Goal: Information Seeking & Learning: Check status

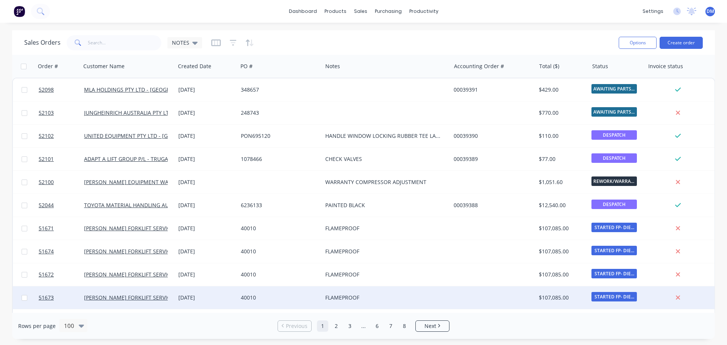
click at [291, 292] on div "40010" at bounding box center [280, 297] width 84 height 23
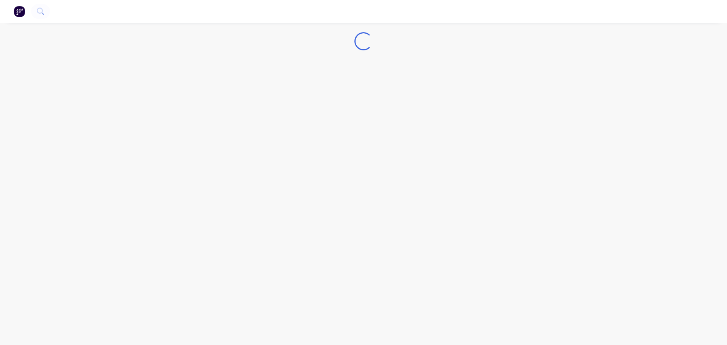
click at [25, 11] on button "button" at bounding box center [19, 11] width 16 height 12
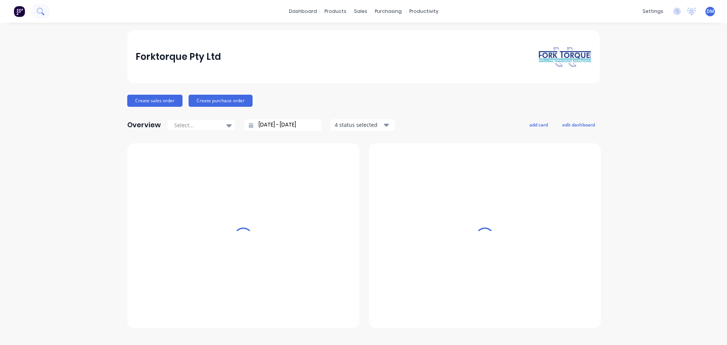
click at [37, 11] on icon at bounding box center [40, 11] width 6 height 6
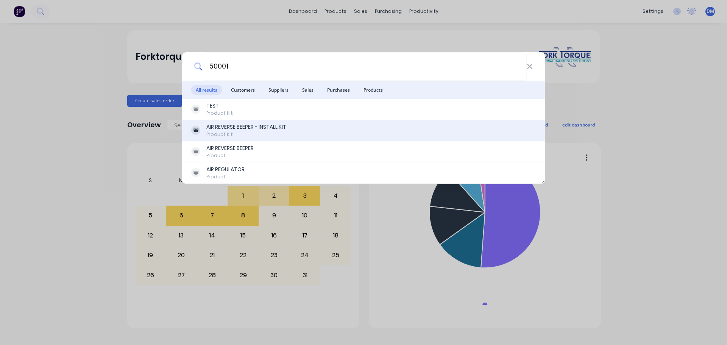
type input "50001"
click at [231, 129] on div "AIR REVERSE BEEPER - INSTALL KIT" at bounding box center [246, 127] width 80 height 8
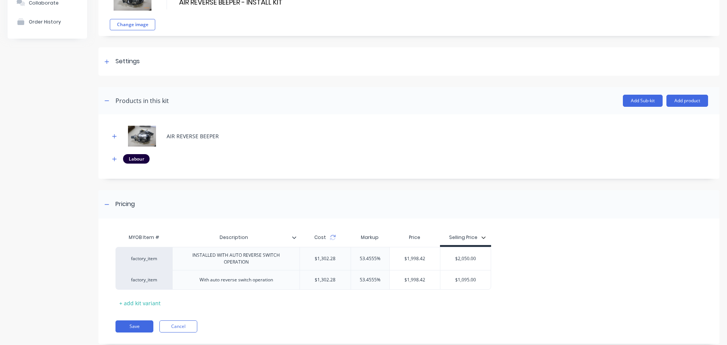
scroll to position [80, 0]
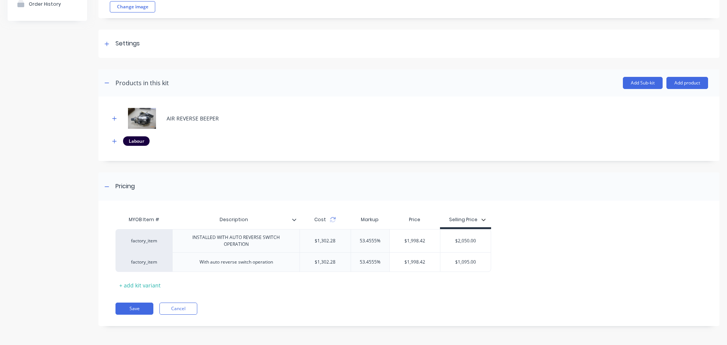
click at [23, 127] on div "Product details Collaborate Order History" at bounding box center [48, 144] width 80 height 388
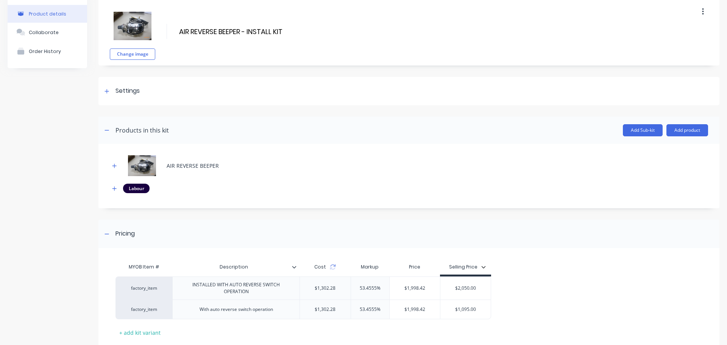
scroll to position [0, 0]
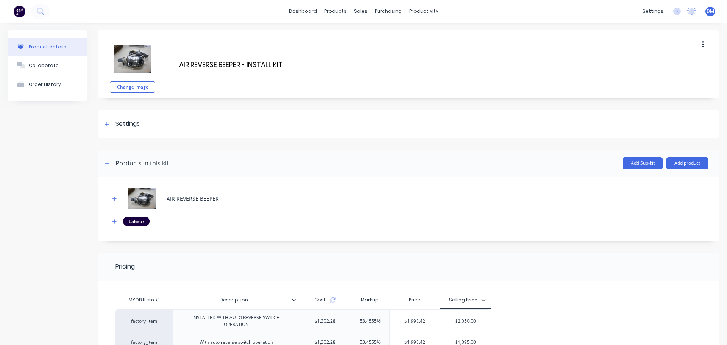
click at [17, 8] on img at bounding box center [19, 11] width 11 height 11
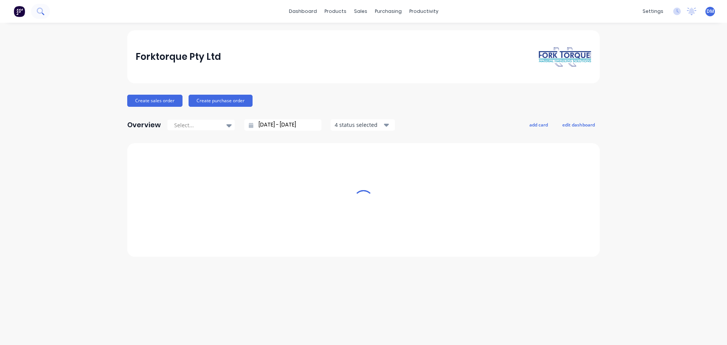
click at [43, 10] on icon at bounding box center [40, 11] width 7 height 7
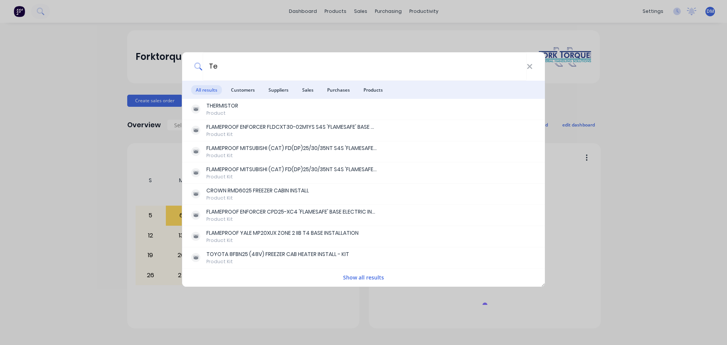
type input "T"
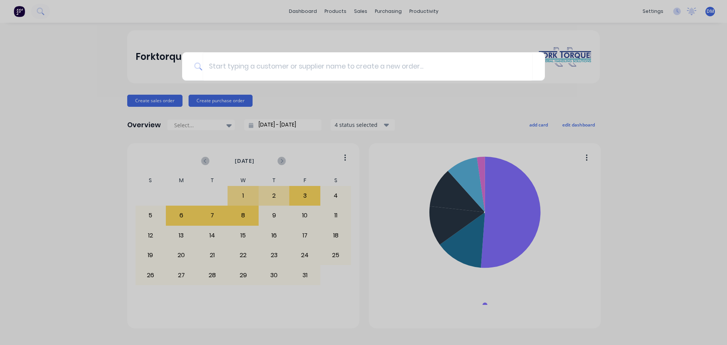
type input "a"
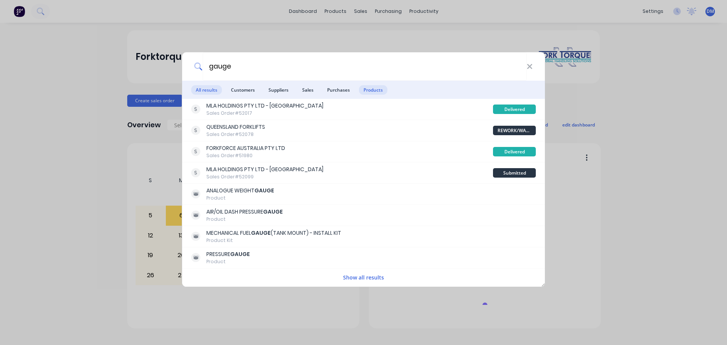
type input "gauge"
click at [372, 92] on span "Products" at bounding box center [373, 89] width 28 height 9
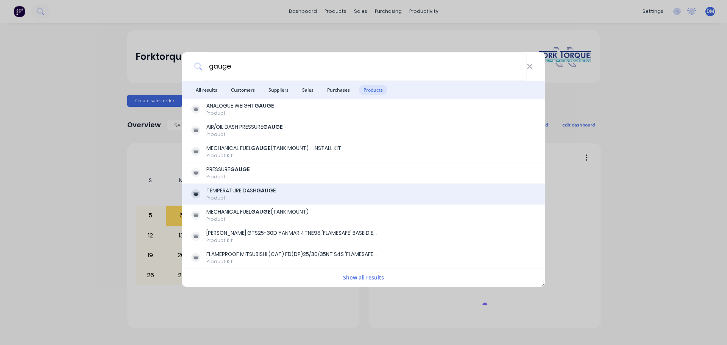
click at [249, 189] on div "TEMPERATURE DASH GAUGE" at bounding box center [241, 191] width 70 height 8
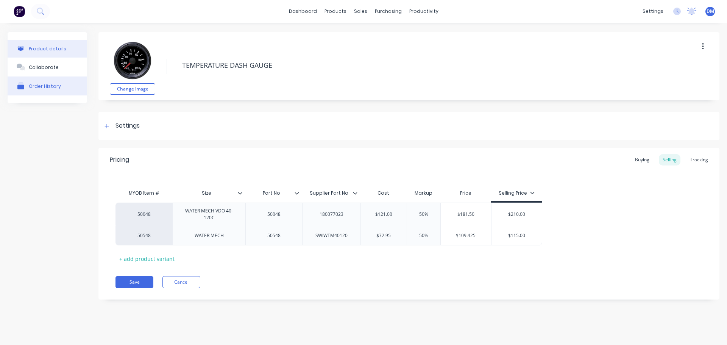
click at [35, 88] on div "Order History" at bounding box center [45, 86] width 32 height 6
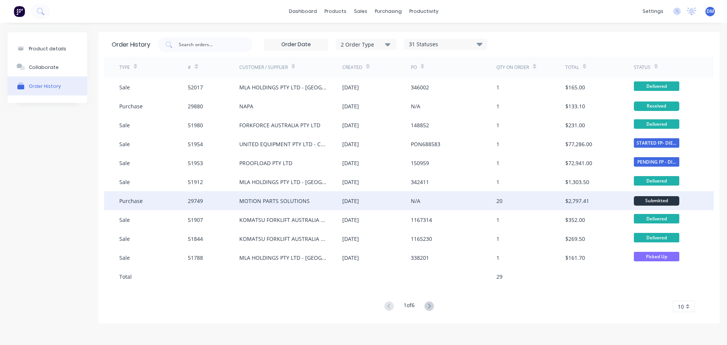
click at [258, 197] on div "MOTION PARTS SOLUTIONS" at bounding box center [274, 201] width 70 height 8
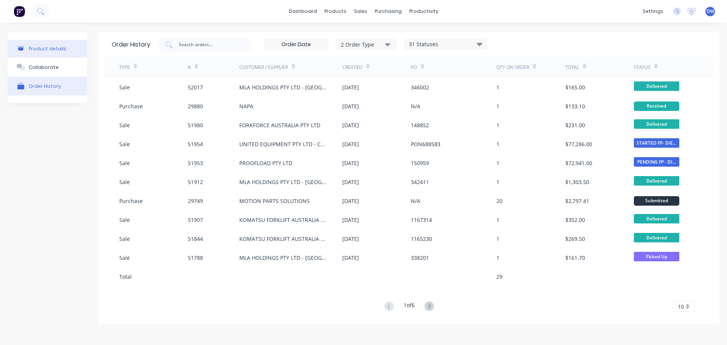
click at [35, 46] on div "Product details" at bounding box center [48, 49] width 38 height 6
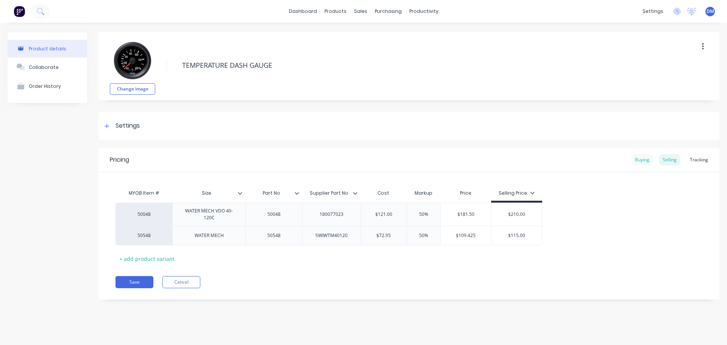
click at [642, 161] on div "Buying" at bounding box center [643, 159] width 22 height 11
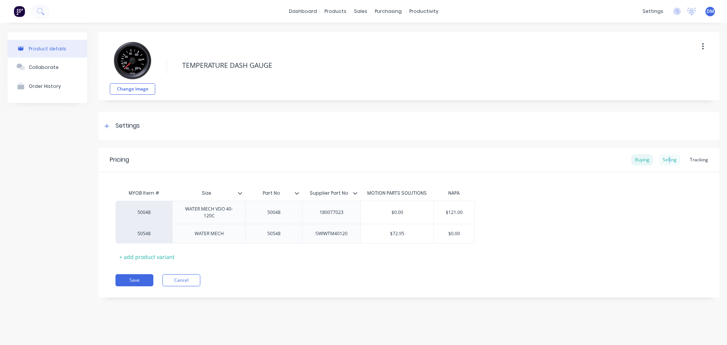
click at [671, 158] on div "Selling" at bounding box center [670, 159] width 22 height 11
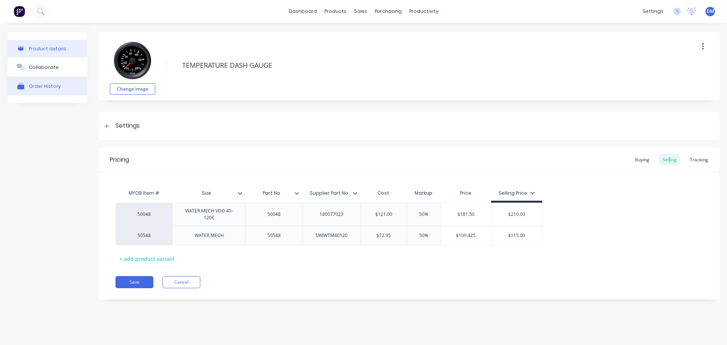
click at [38, 85] on div "Order History" at bounding box center [45, 86] width 32 height 6
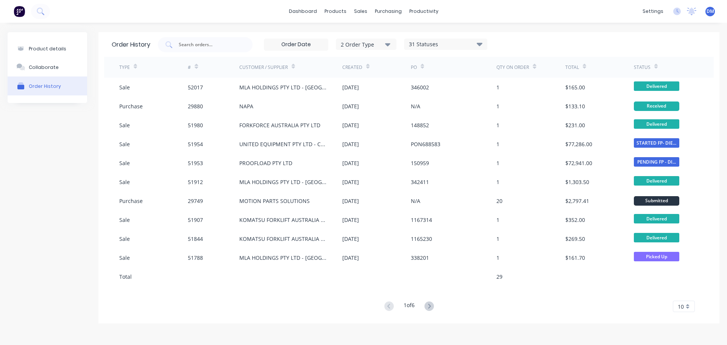
click at [431, 305] on icon at bounding box center [429, 306] width 3 height 5
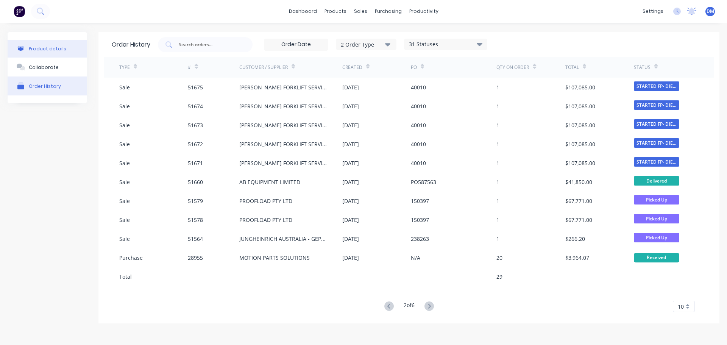
click at [30, 48] on div "Product details" at bounding box center [48, 49] width 38 height 6
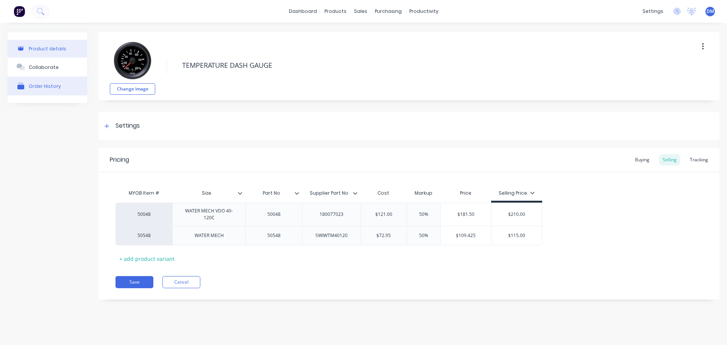
type textarea "x"
drag, startPoint x: 641, startPoint y: 157, endPoint x: 632, endPoint y: 159, distance: 9.3
click at [641, 157] on div "Buying" at bounding box center [643, 159] width 22 height 11
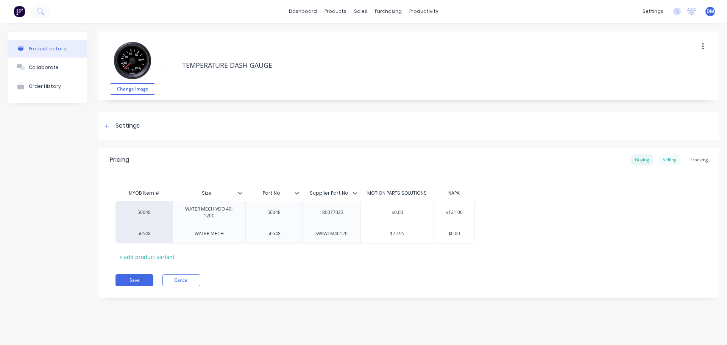
click at [672, 159] on div "Selling" at bounding box center [670, 159] width 22 height 11
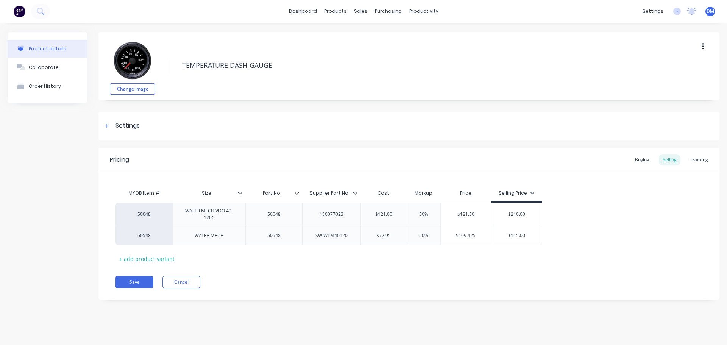
drag, startPoint x: 25, startPoint y: 260, endPoint x: 21, endPoint y: 257, distance: 5.4
click at [25, 260] on div "Product details Collaborate Order History" at bounding box center [48, 171] width 80 height 279
click at [19, 11] on img at bounding box center [19, 11] width 11 height 11
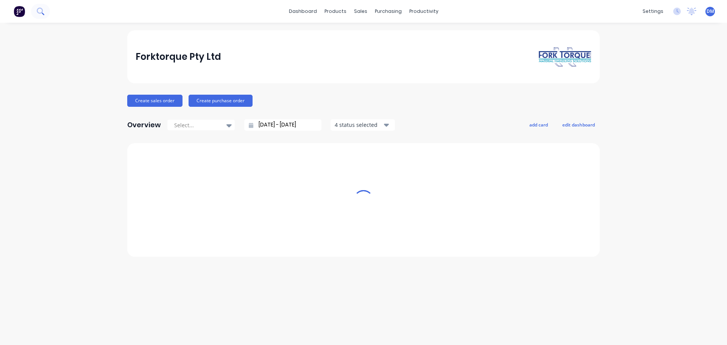
click at [41, 11] on icon at bounding box center [40, 11] width 7 height 7
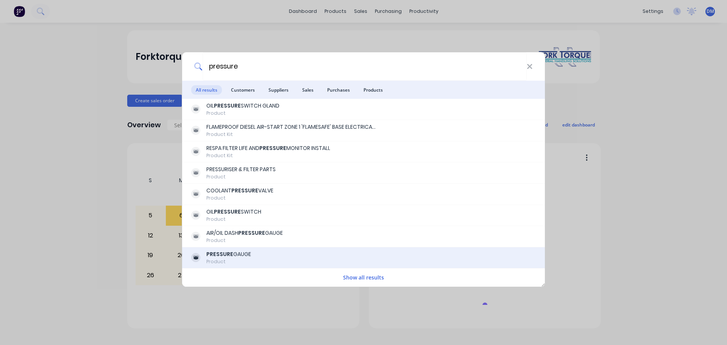
type input "pressure"
click at [236, 254] on div "PRESSURE GAUGE" at bounding box center [228, 254] width 45 height 8
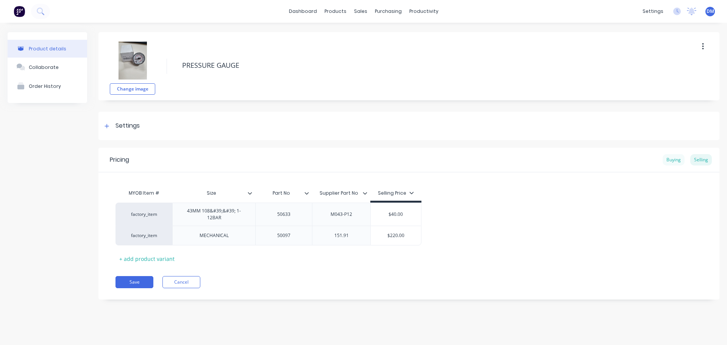
click at [677, 159] on div "Buying" at bounding box center [674, 159] width 22 height 11
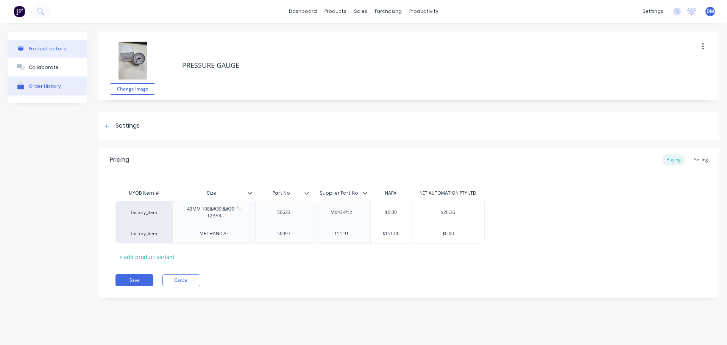
click at [43, 85] on div "Order History" at bounding box center [45, 86] width 32 height 6
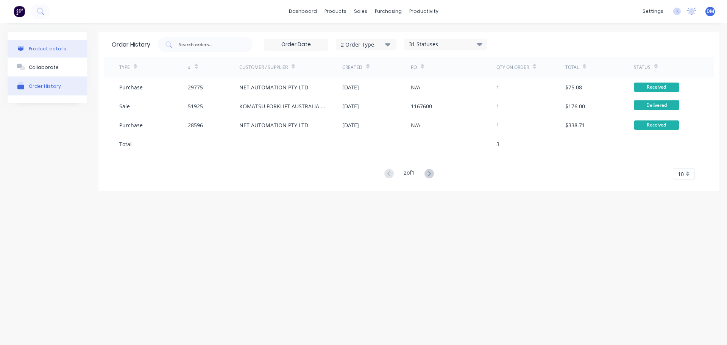
click at [37, 47] on div "Product details" at bounding box center [48, 49] width 38 height 6
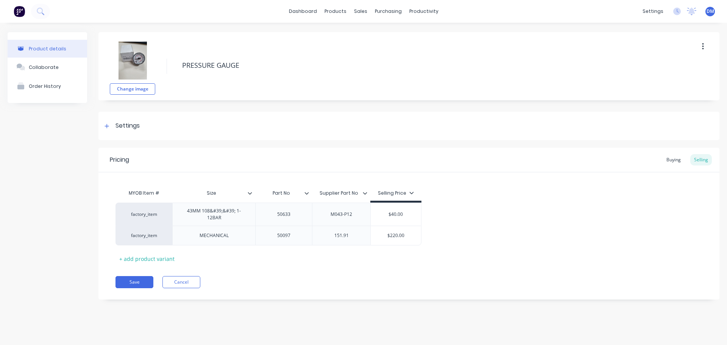
type textarea "x"
click at [670, 161] on div "Buying" at bounding box center [674, 159] width 22 height 11
click at [702, 158] on div "Selling" at bounding box center [702, 159] width 22 height 11
click at [21, 130] on div "Product details Collaborate Order History" at bounding box center [48, 171] width 80 height 279
click at [19, 8] on img at bounding box center [19, 11] width 11 height 11
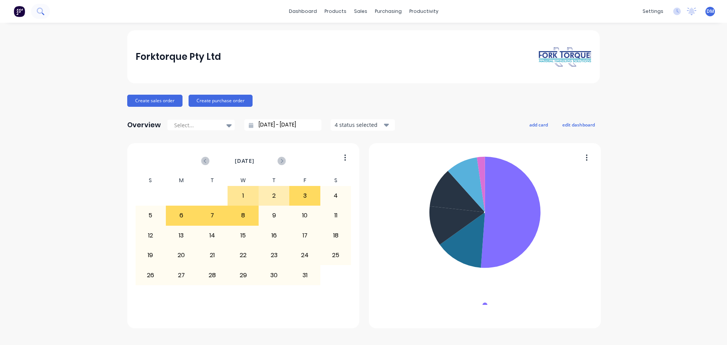
click at [37, 10] on icon at bounding box center [40, 11] width 6 height 6
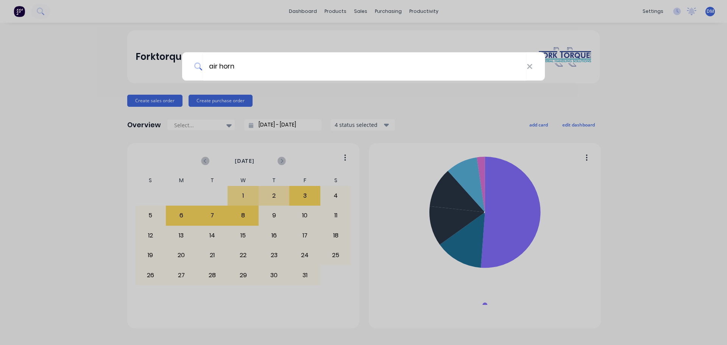
type input "air horn"
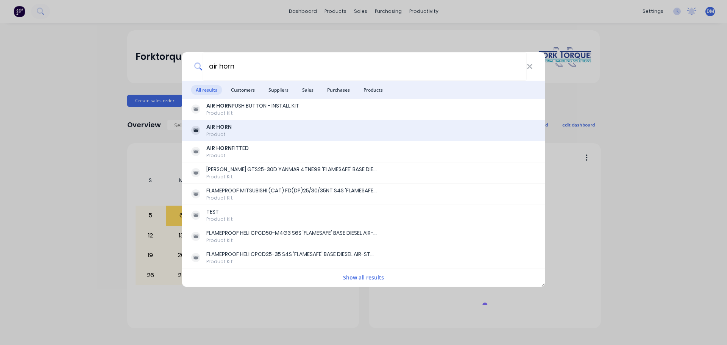
click at [239, 128] on div "AIR HORN Product" at bounding box center [363, 130] width 345 height 15
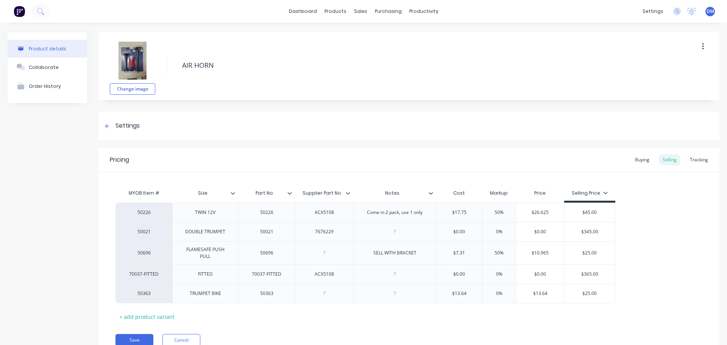
type textarea "x"
click at [17, 6] on img at bounding box center [19, 11] width 11 height 11
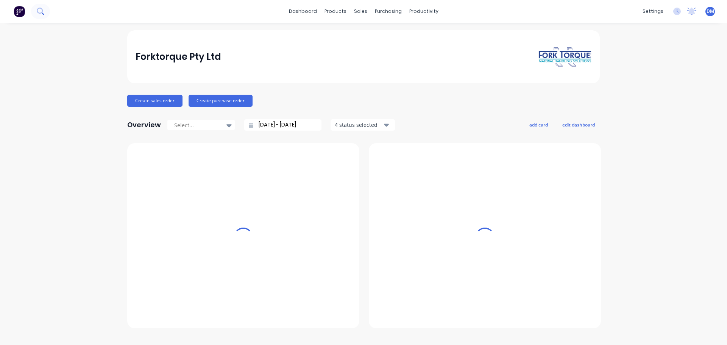
click at [38, 10] on icon at bounding box center [40, 11] width 7 height 7
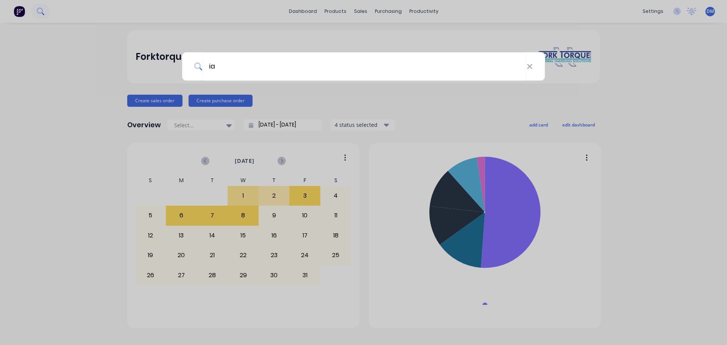
type input "i"
type input "air horn"
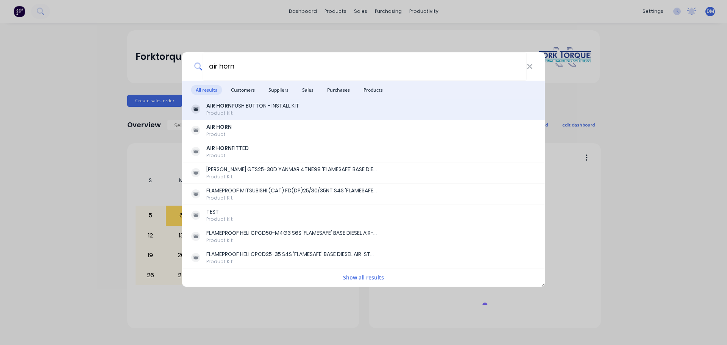
click at [222, 104] on b "AIR HORN" at bounding box center [218, 106] width 25 height 8
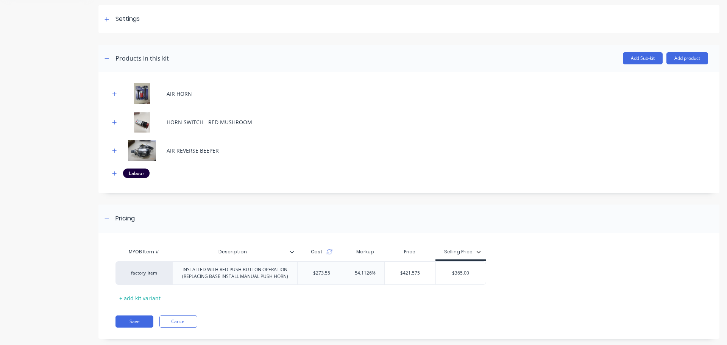
scroll to position [118, 0]
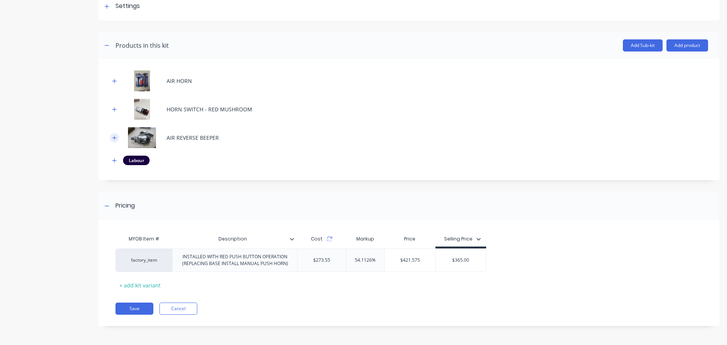
click at [114, 139] on icon "button" at bounding box center [114, 137] width 5 height 5
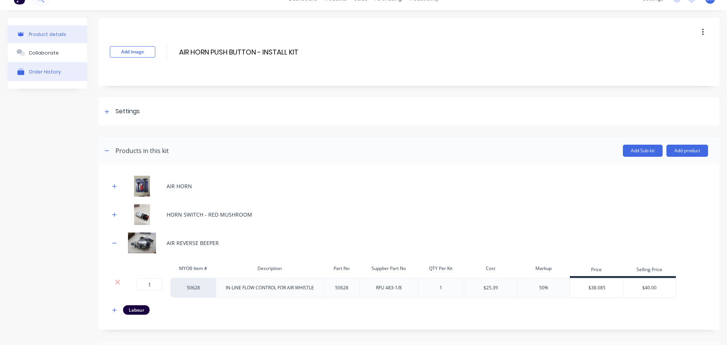
scroll to position [0, 0]
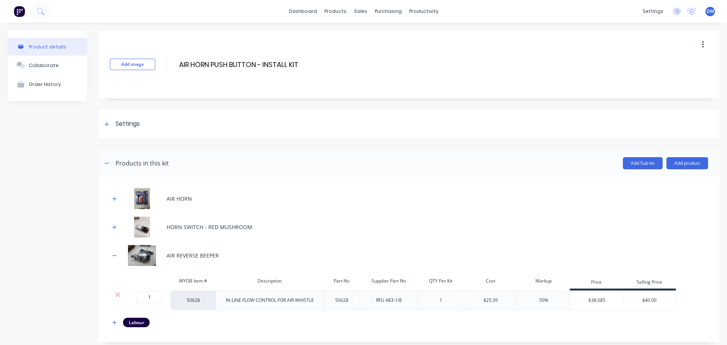
drag, startPoint x: 15, startPoint y: 189, endPoint x: 2, endPoint y: 153, distance: 38.7
click at [15, 188] on div "Product details Collaborate Order History" at bounding box center [48, 264] width 80 height 469
click at [21, 12] on img at bounding box center [19, 11] width 11 height 11
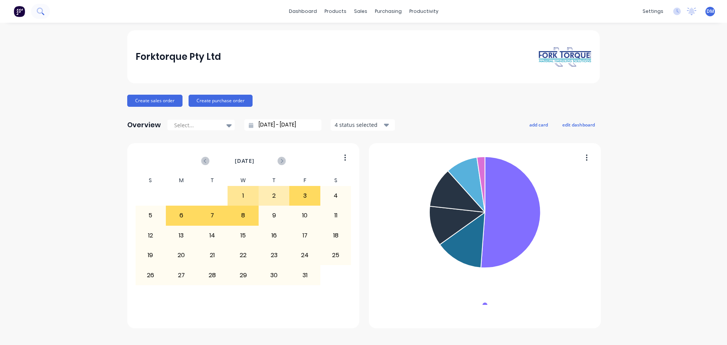
click at [38, 11] on icon at bounding box center [40, 11] width 7 height 7
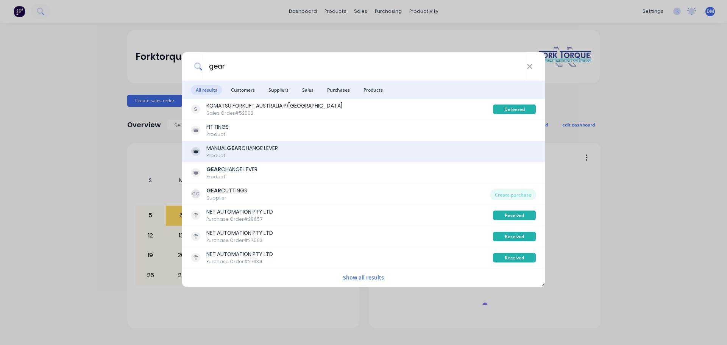
type input "gear"
click at [239, 150] on b "GEAR" at bounding box center [234, 148] width 15 height 8
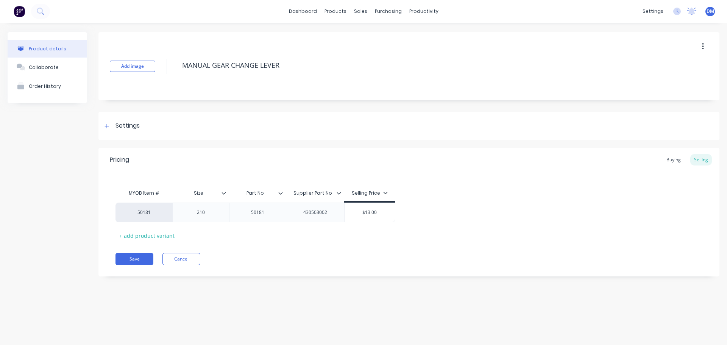
type textarea "x"
click at [21, 9] on img at bounding box center [19, 11] width 11 height 11
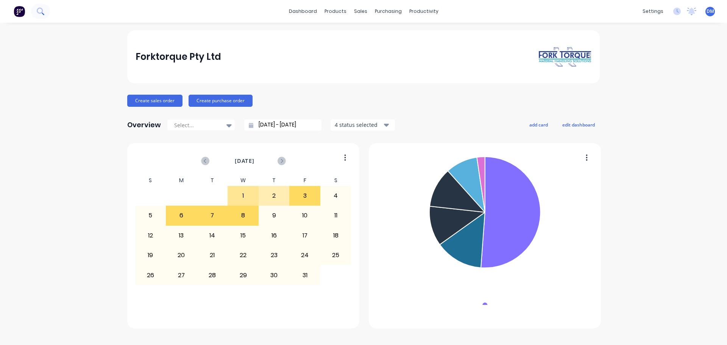
click at [36, 9] on button at bounding box center [40, 11] width 19 height 15
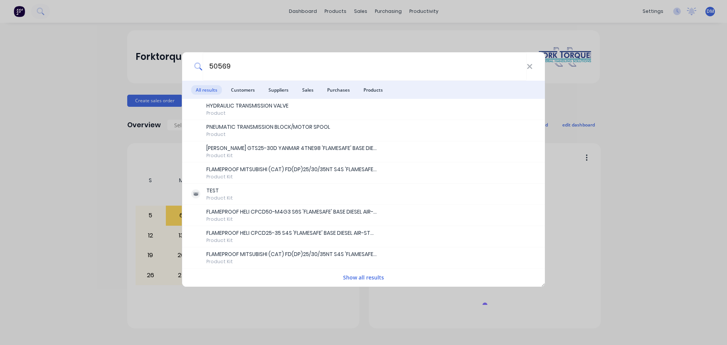
type input "50569"
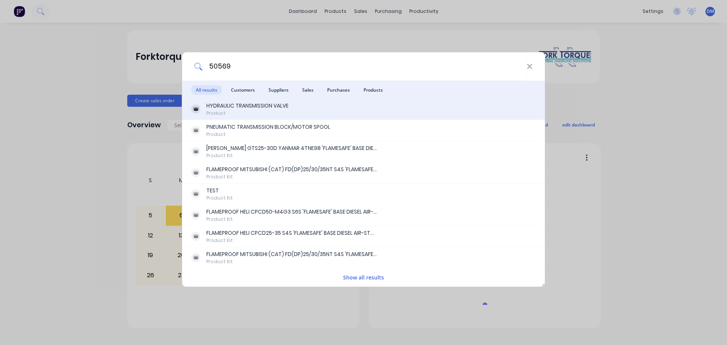
click at [240, 106] on div "HYDRAULIC TRANSMISSION VALVE" at bounding box center [247, 106] width 82 height 8
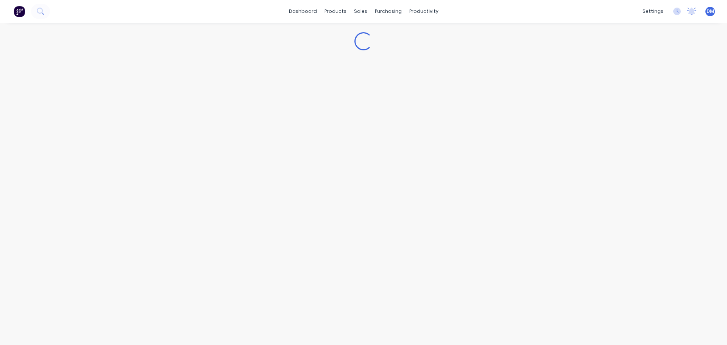
type textarea "x"
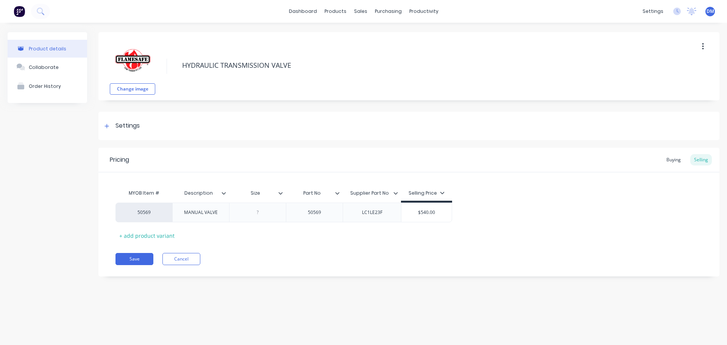
click at [27, 153] on div "Product details Collaborate Order History" at bounding box center [48, 160] width 80 height 256
click at [20, 10] on img at bounding box center [19, 11] width 11 height 11
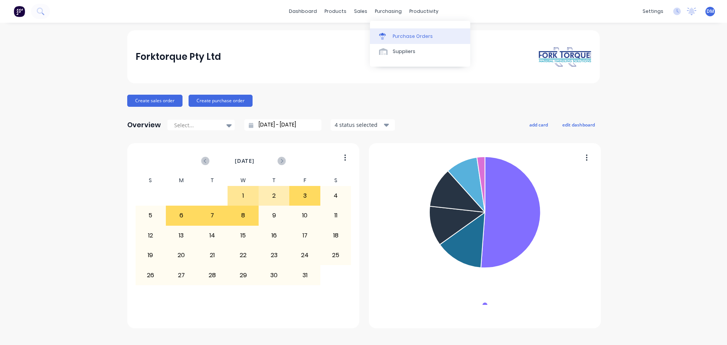
click at [397, 36] on div "Purchase Orders" at bounding box center [413, 36] width 40 height 7
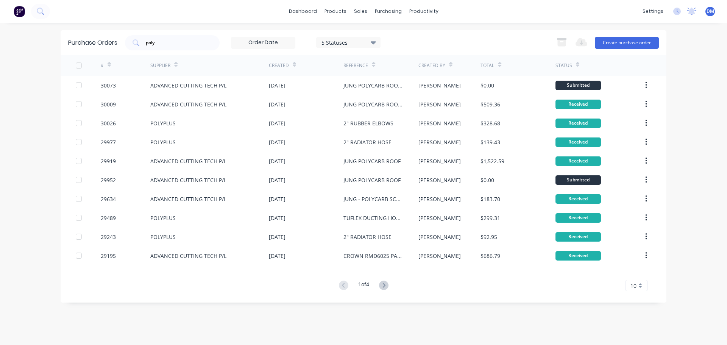
drag, startPoint x: 163, startPoint y: 44, endPoint x: 108, endPoint y: 37, distance: 56.1
click at [108, 37] on div "Purchase Orders poly 5 Statuses 5 Statuses Export to Excel (XLSX) Create purcha…" at bounding box center [364, 42] width 606 height 25
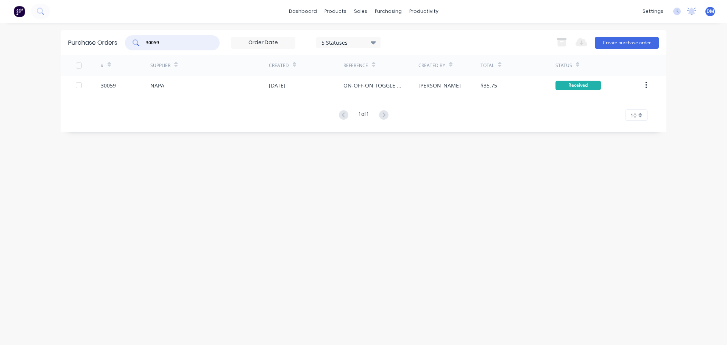
drag, startPoint x: 167, startPoint y: 39, endPoint x: 95, endPoint y: 37, distance: 72.0
click at [95, 37] on div "Purchase Orders 30059 5 Statuses 5 Statuses Export to Excel (XLSX) Create purch…" at bounding box center [364, 42] width 606 height 25
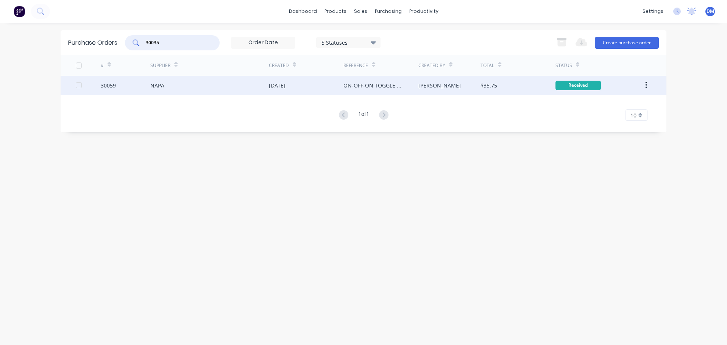
type input "30035"
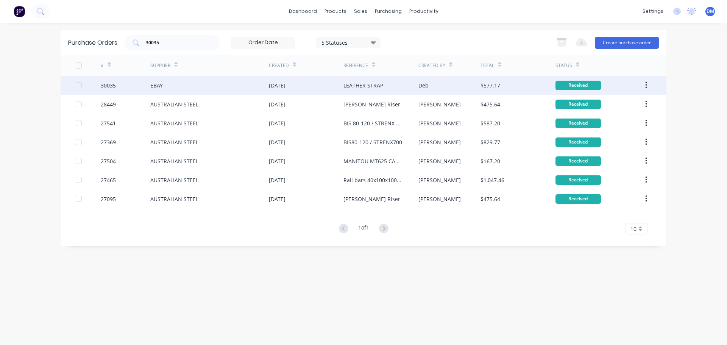
click at [250, 83] on div "EBAY" at bounding box center [209, 85] width 119 height 19
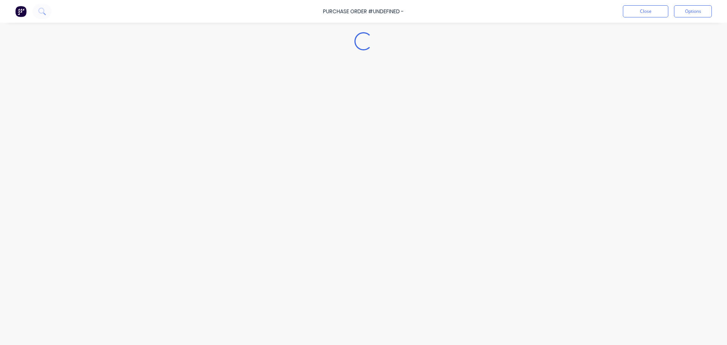
type textarea "x"
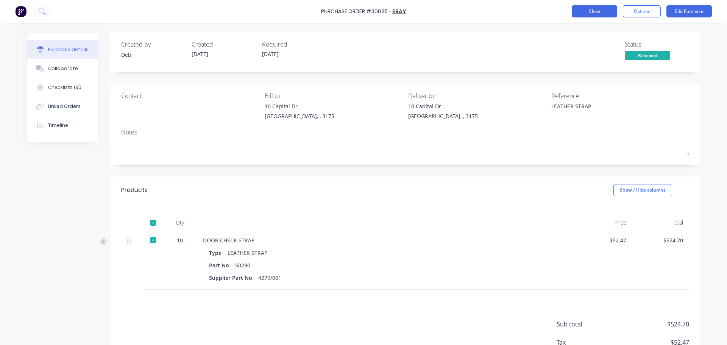
click at [585, 13] on button "Close" at bounding box center [594, 11] width 45 height 12
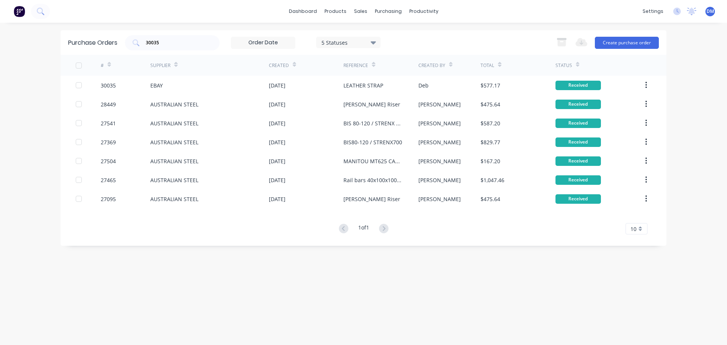
drag, startPoint x: 165, startPoint y: 37, endPoint x: 51, endPoint y: 47, distance: 114.9
click at [59, 44] on div "dashboard products sales purchasing productivity dashboard products Product Cat…" at bounding box center [363, 172] width 727 height 345
drag, startPoint x: 185, startPoint y: 40, endPoint x: 70, endPoint y: 41, distance: 114.4
click at [70, 41] on div "Purchase Orders 30035 5 Statuses 5 Statuses Export to Excel (XLSX) Create purch…" at bounding box center [364, 42] width 606 height 25
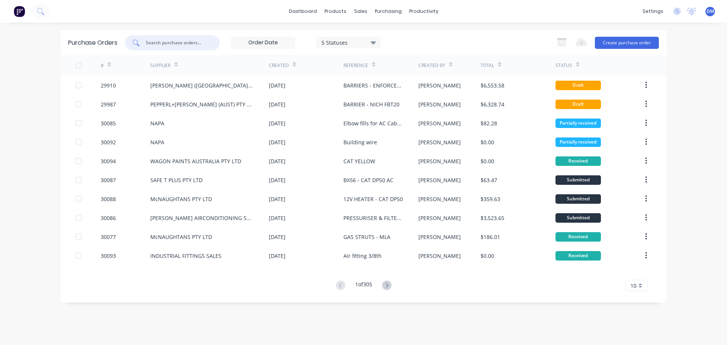
click at [164, 43] on input "text" at bounding box center [176, 43] width 63 height 8
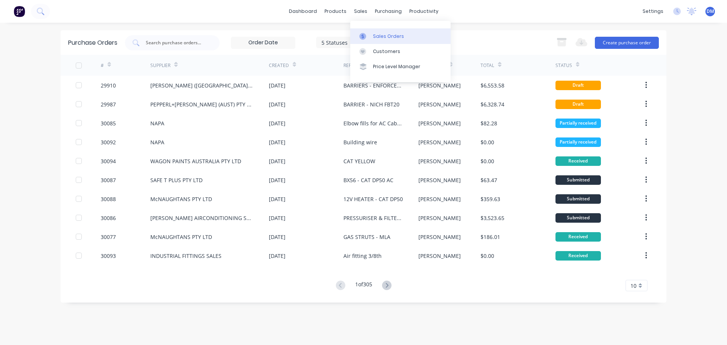
click at [375, 33] on div "Sales Orders" at bounding box center [388, 36] width 31 height 7
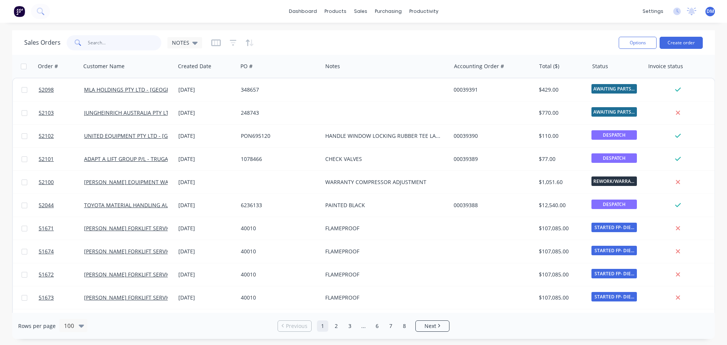
click at [106, 42] on input "text" at bounding box center [125, 42] width 74 height 15
type input "23/1448"
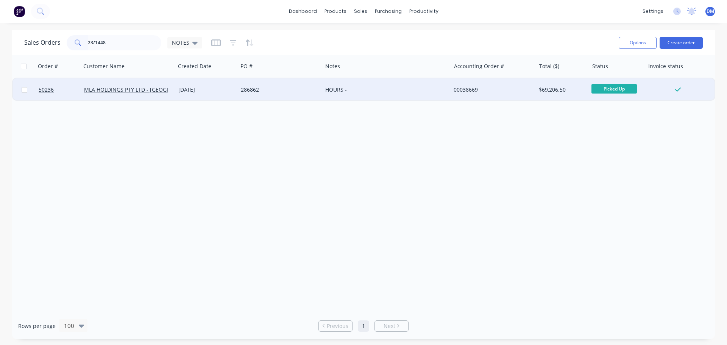
click at [262, 94] on div "286862" at bounding box center [280, 89] width 84 height 23
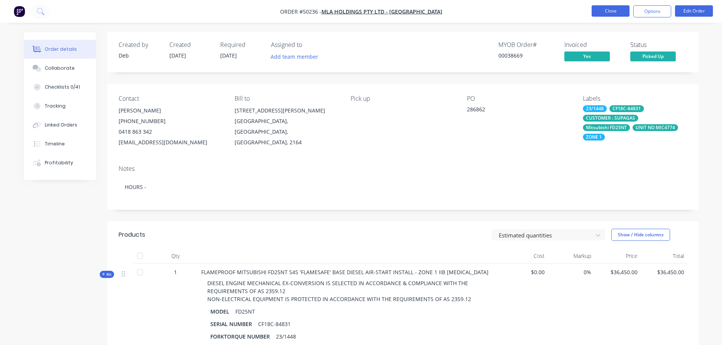
click at [600, 12] on button "Close" at bounding box center [610, 10] width 38 height 11
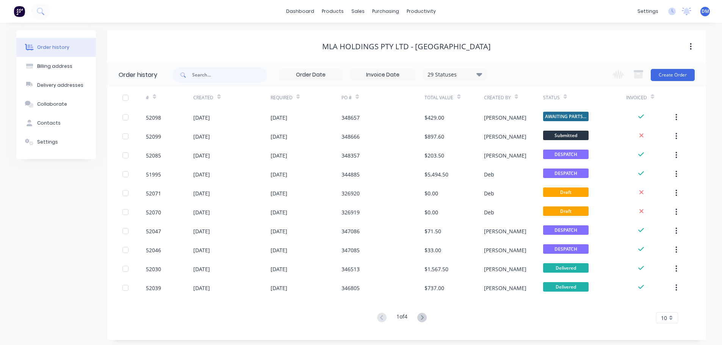
click at [61, 50] on div "Order history" at bounding box center [53, 47] width 32 height 7
click at [23, 12] on img at bounding box center [19, 11] width 11 height 11
